Goal: Browse casually

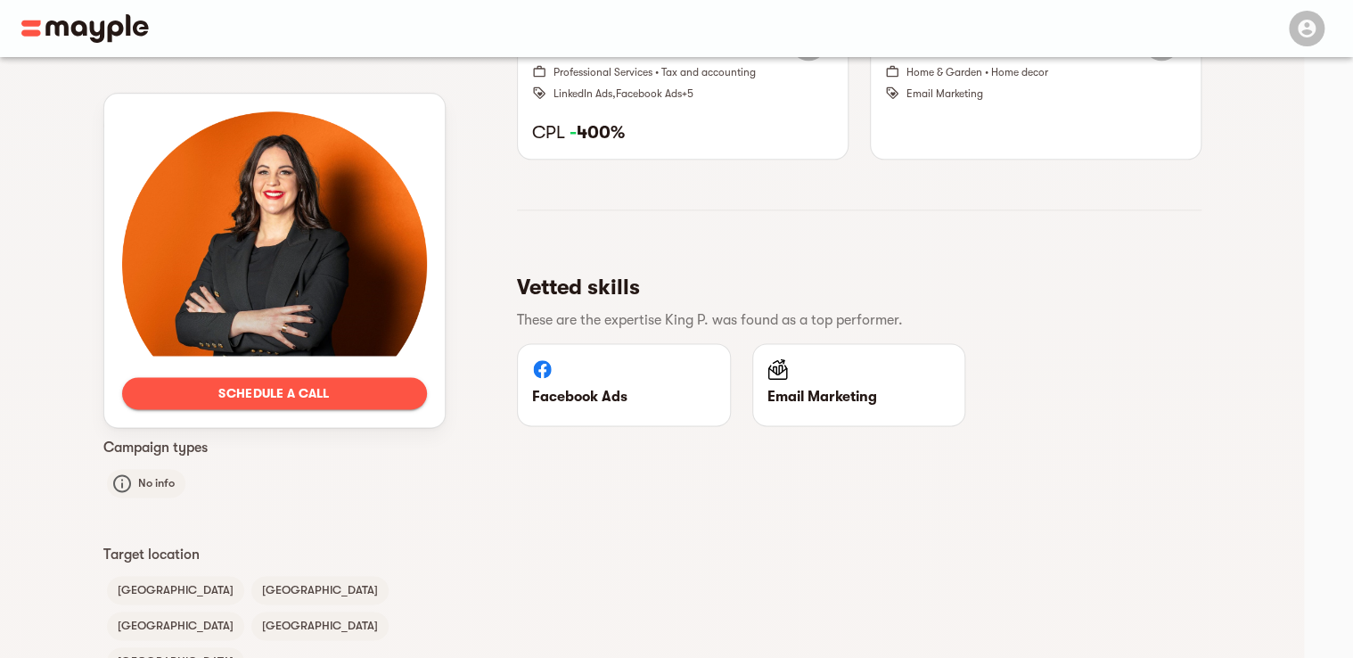
scroll to position [1239, 0]
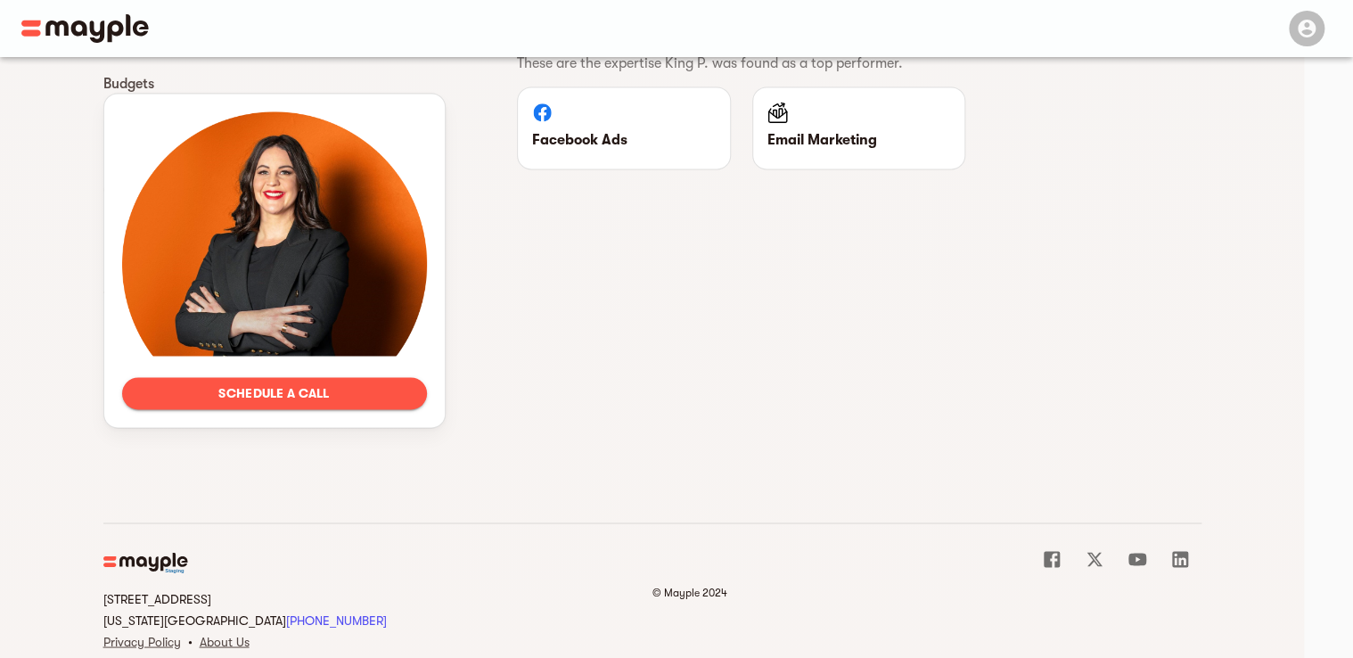
click at [18, 21] on header at bounding box center [676, 28] width 1353 height 57
click at [21, 22] on img at bounding box center [84, 28] width 127 height 29
click at [32, 23] on img at bounding box center [84, 28] width 127 height 29
click at [76, 31] on img at bounding box center [84, 28] width 127 height 29
click at [103, 26] on img at bounding box center [84, 28] width 127 height 29
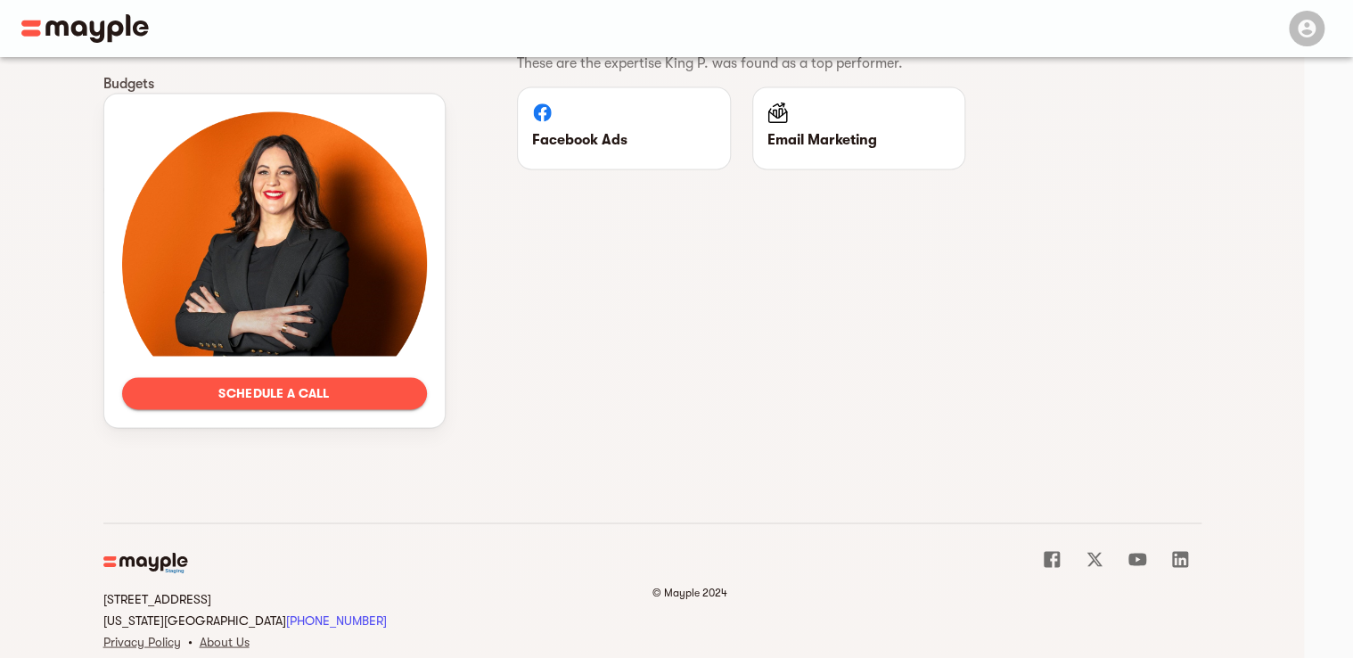
click at [175, 552] on img at bounding box center [146, 562] width 86 height 21
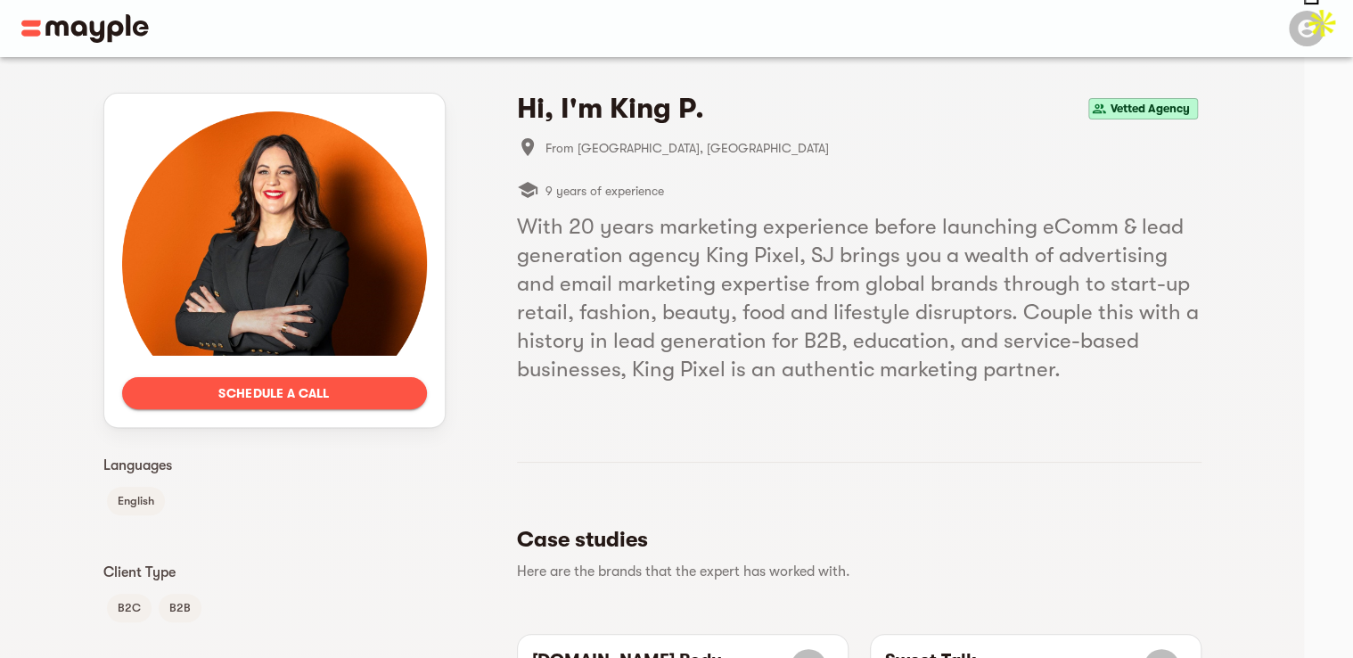
scroll to position [0, 0]
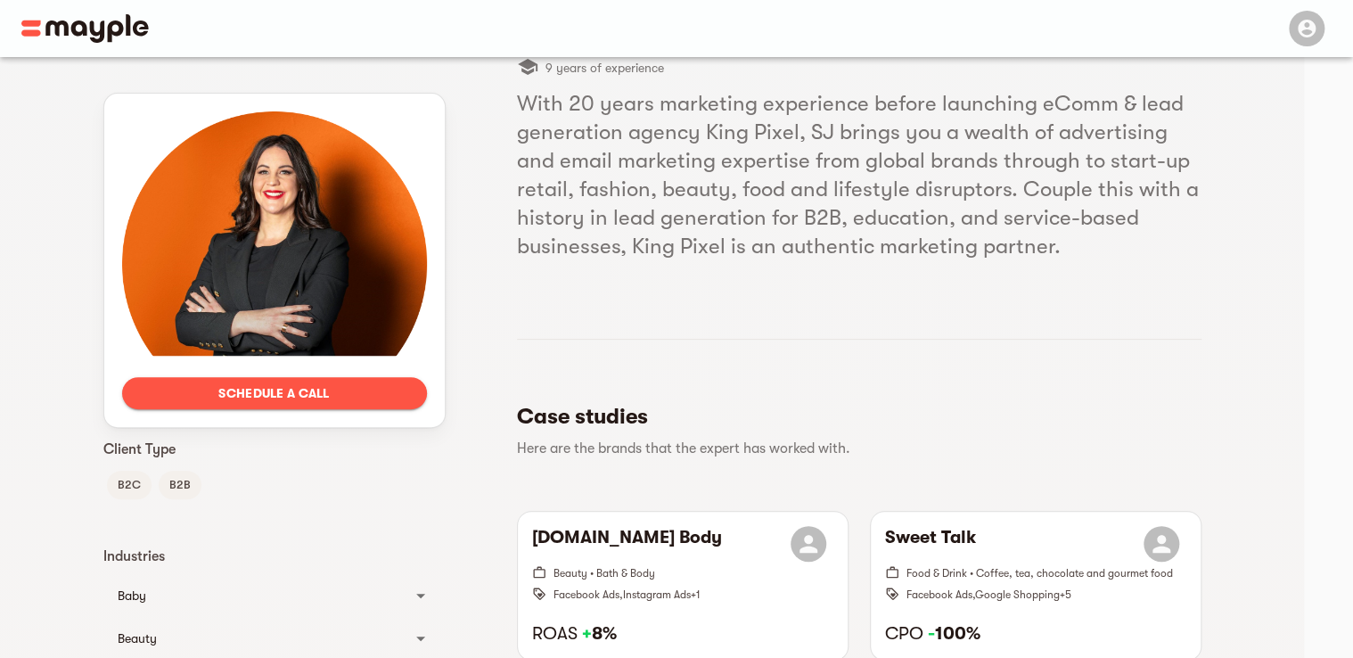
scroll to position [25, 0]
